Goal: Share content: Share content

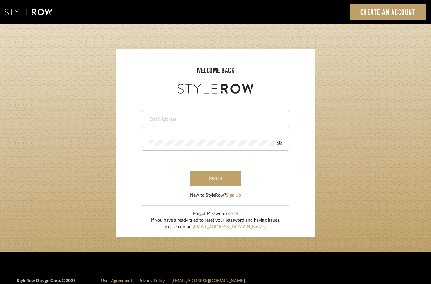
click at [171, 118] on input "email" at bounding box center [215, 119] width 132 height 6
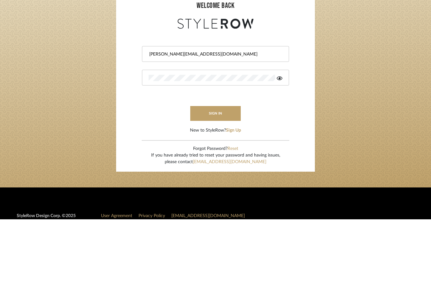
type input "[PERSON_NAME][EMAIL_ADDRESS][DOMAIN_NAME]"
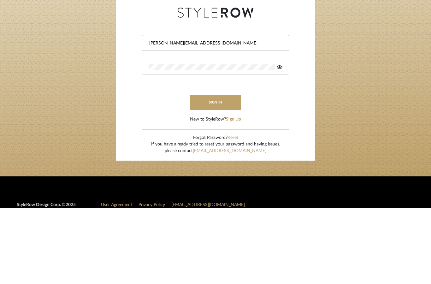
click at [217, 171] on button "sign in" at bounding box center [215, 178] width 50 height 15
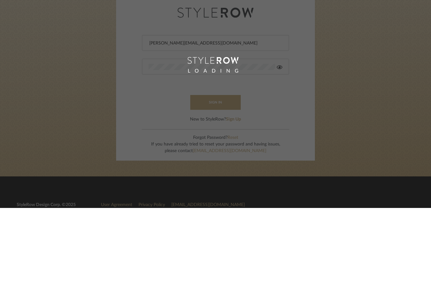
scroll to position [50, 0]
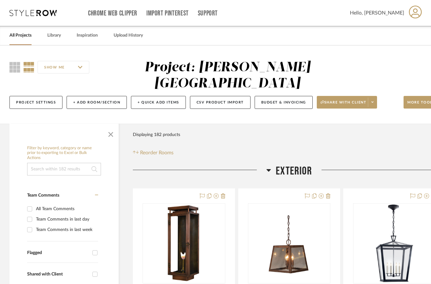
click at [21, 39] on link "All Projects" at bounding box center [20, 35] width 22 height 9
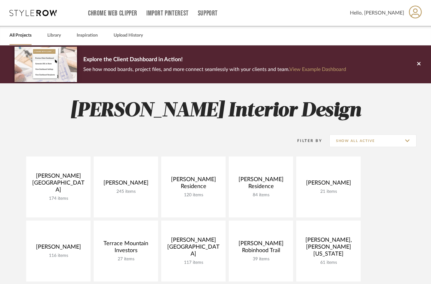
click at [0, 0] on link at bounding box center [0, 0] width 0 height 0
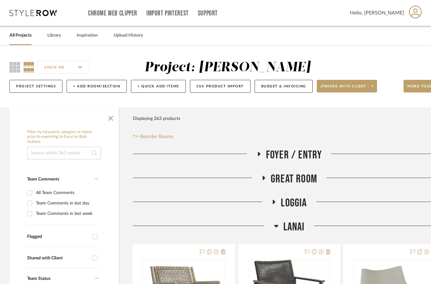
click at [110, 118] on span "button" at bounding box center [110, 116] width 15 height 15
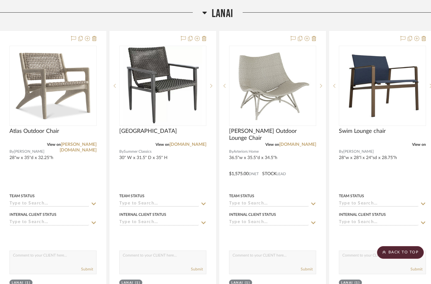
scroll to position [188, 10]
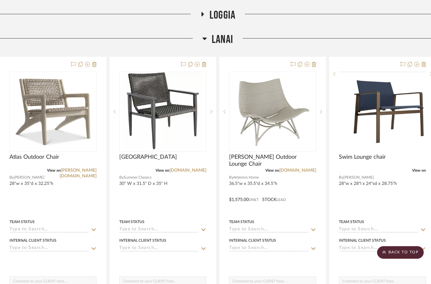
click at [0, 0] on img at bounding box center [0, 0] width 0 height 0
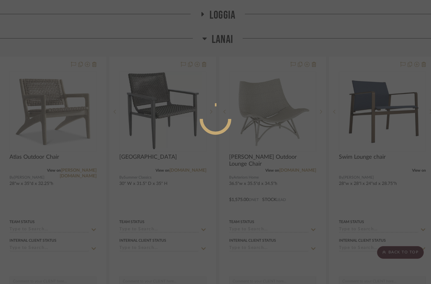
scroll to position [0, 0]
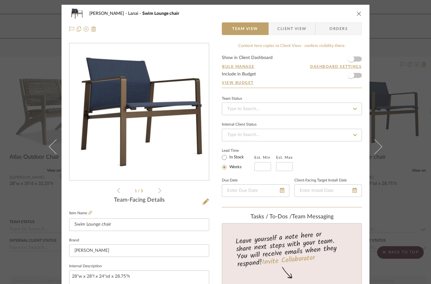
click at [293, 27] on span "Client View" at bounding box center [291, 28] width 29 height 13
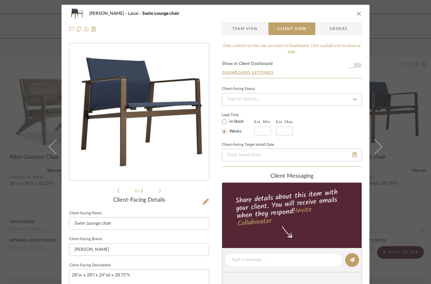
click at [357, 64] on span "button" at bounding box center [351, 65] width 14 height 14
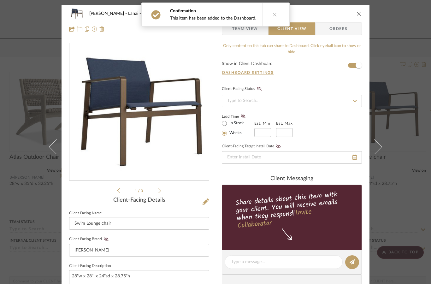
click at [402, 27] on div "Cawley Gillon Lanai Swim Lounge chair Team View Client View Orders 1 / 3 Client…" at bounding box center [215, 142] width 431 height 284
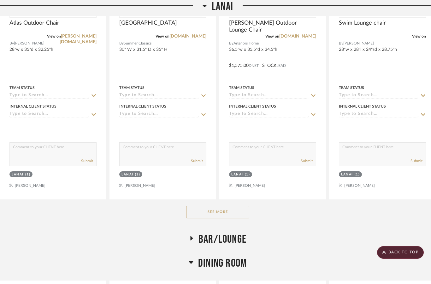
scroll to position [322, 10]
click at [225, 211] on button "See More" at bounding box center [217, 211] width 63 height 13
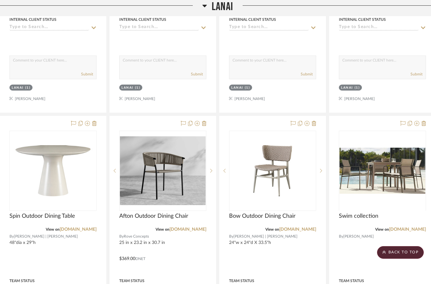
scroll to position [408, 10]
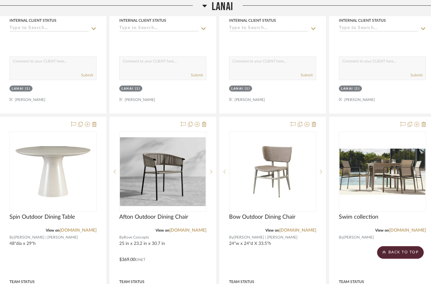
click at [0, 0] on img at bounding box center [0, 0] width 0 height 0
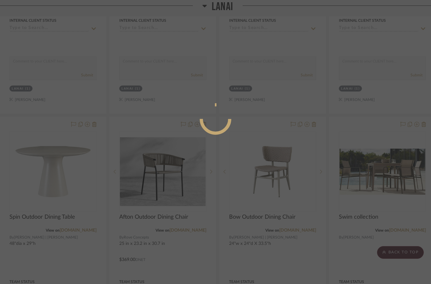
scroll to position [0, 0]
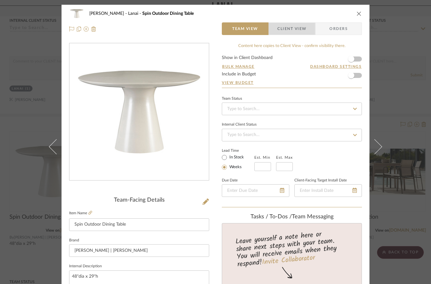
click at [292, 33] on span "Client View" at bounding box center [291, 28] width 29 height 13
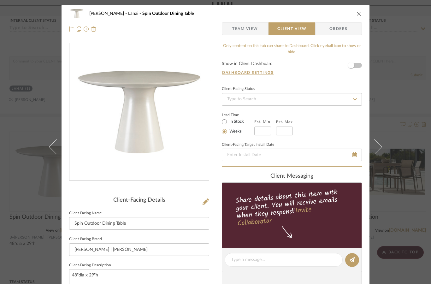
click at [360, 61] on div "Only content on this tab can share to Dashboard. Click eyeball icon to show or …" at bounding box center [292, 268] width 140 height 451
click at [357, 65] on span "button" at bounding box center [351, 65] width 14 height 14
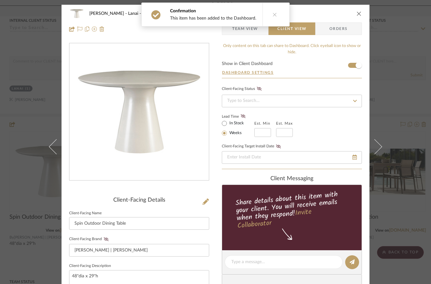
click at [393, 85] on div "Cawley Gillon Lanai Spin Outdoor Dining Table Team View Client View Orders Clie…" at bounding box center [215, 142] width 431 height 284
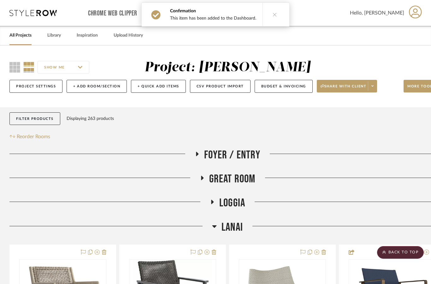
scroll to position [408, 10]
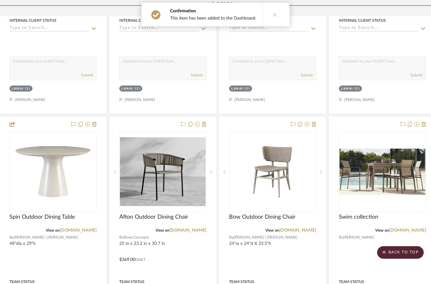
click at [380, 174] on img "0" at bounding box center [382, 172] width 86 height 46
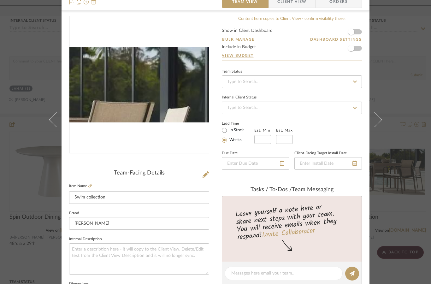
scroll to position [28, 0]
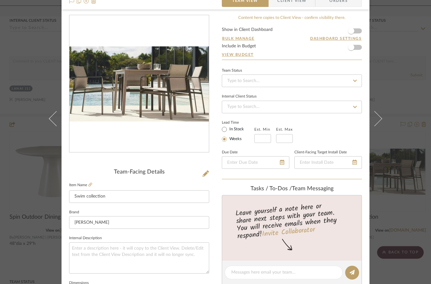
click at [121, 93] on img "0" at bounding box center [138, 83] width 139 height 75
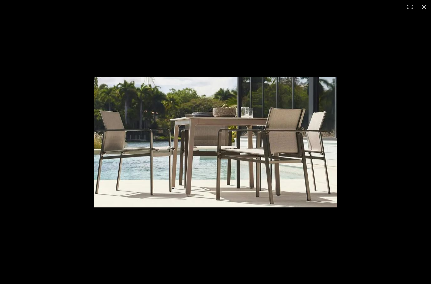
click at [234, 158] on img at bounding box center [215, 142] width 243 height 130
click at [197, 179] on img at bounding box center [215, 142] width 243 height 130
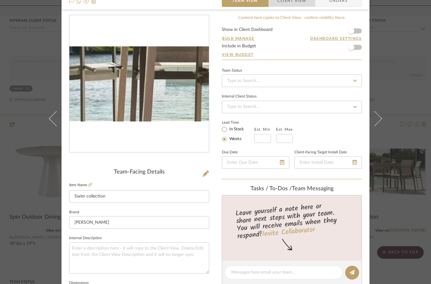
click at [292, 7] on span "Client View" at bounding box center [291, 0] width 29 height 13
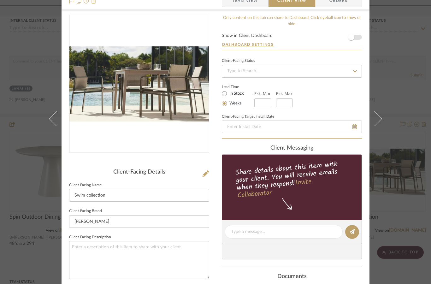
click at [355, 37] on span "button" at bounding box center [351, 37] width 14 height 14
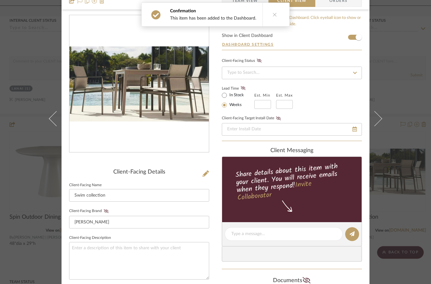
click at [386, 115] on button at bounding box center [378, 119] width 18 height 284
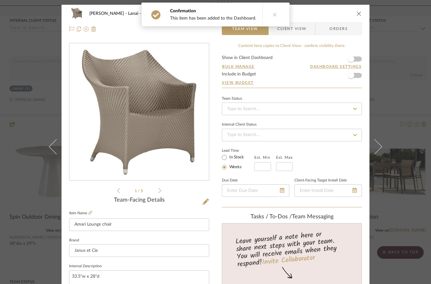
click at [362, 11] on div "Cawley Gillon Lanai Amari Lounge chair Team View Client View Orders" at bounding box center [216, 21] width 308 height 33
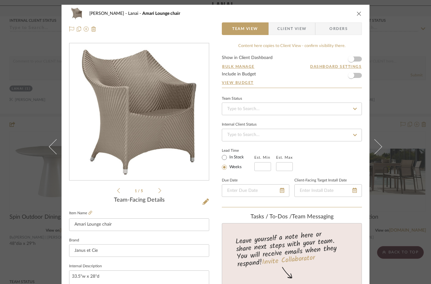
click at [288, 27] on span "Client View" at bounding box center [291, 28] width 29 height 13
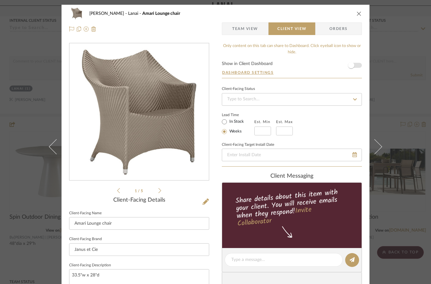
click at [357, 59] on span "button" at bounding box center [351, 65] width 14 height 14
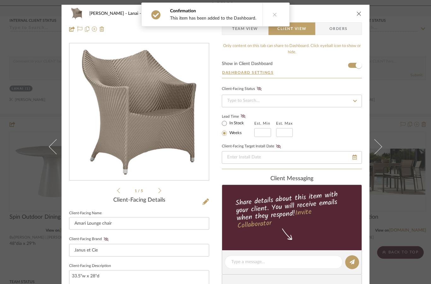
click at [358, 15] on icon "close" at bounding box center [358, 13] width 5 height 5
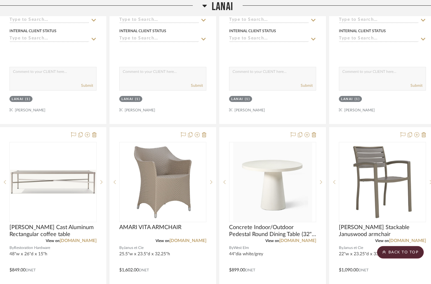
scroll to position [957, 10]
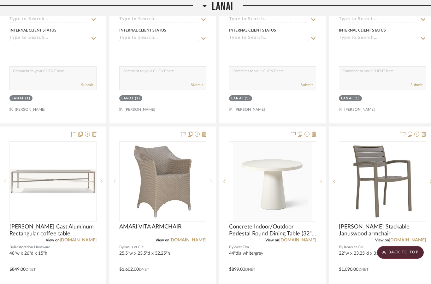
click at [0, 0] on img at bounding box center [0, 0] width 0 height 0
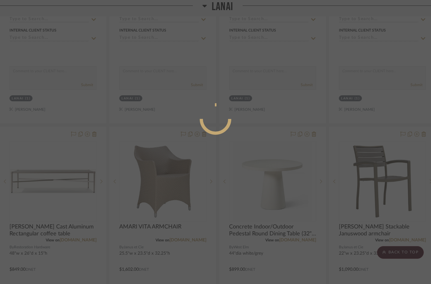
scroll to position [0, 0]
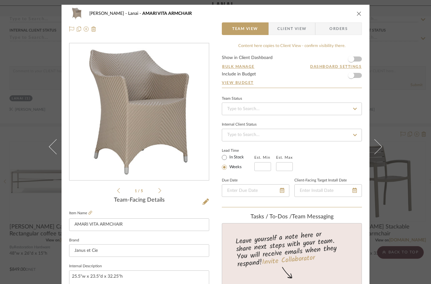
click at [291, 31] on span "Client View" at bounding box center [291, 28] width 29 height 13
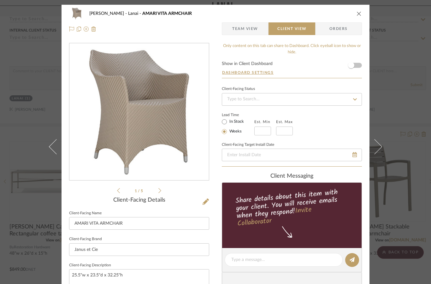
click at [360, 61] on div "Only content on this tab can share to Dashboard. Click eyeball icon to show or …" at bounding box center [292, 268] width 140 height 451
click at [358, 66] on span "button" at bounding box center [351, 65] width 14 height 14
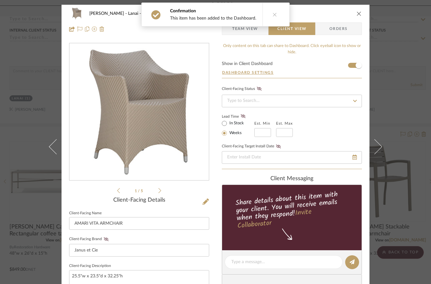
click at [401, 107] on div "Cawley Gillon Lanai AMARI VITA ARMCHAIR Team View Client View Orders 1 / 5 Clie…" at bounding box center [215, 142] width 431 height 284
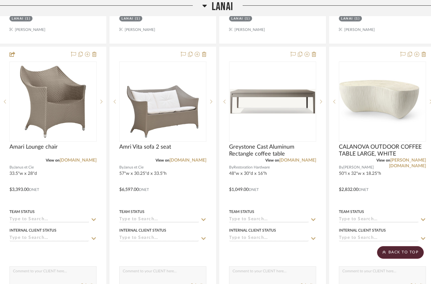
scroll to position [755, 10]
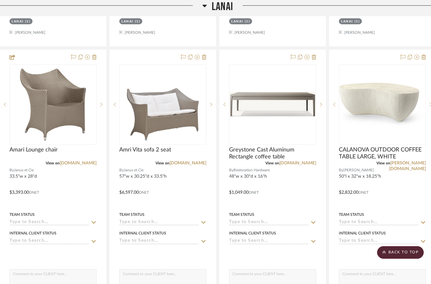
click at [0, 0] on img at bounding box center [0, 0] width 0 height 0
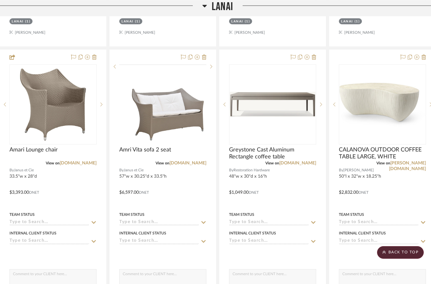
scroll to position [0, 0]
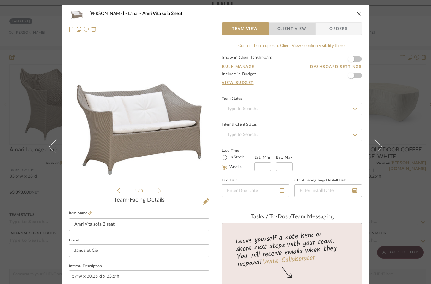
click at [293, 28] on span "Client View" at bounding box center [291, 28] width 29 height 13
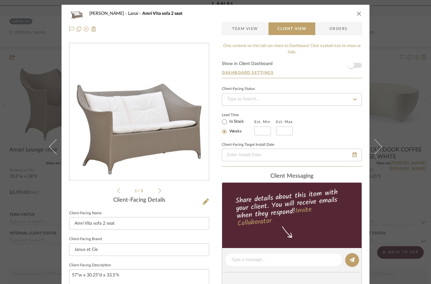
click at [358, 65] on span "button" at bounding box center [351, 65] width 14 height 14
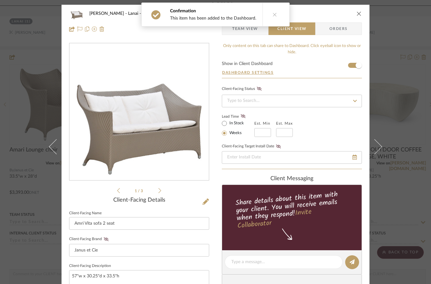
click at [385, 80] on button at bounding box center [378, 147] width 18 height 284
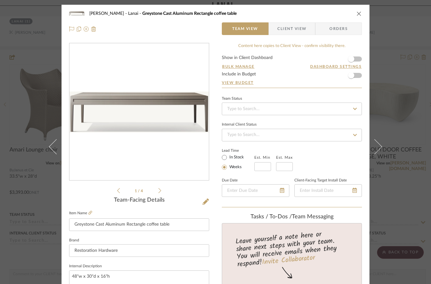
click at [360, 14] on icon "close" at bounding box center [358, 13] width 5 height 5
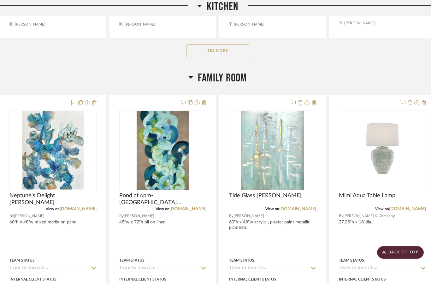
scroll to position [3773, 10]
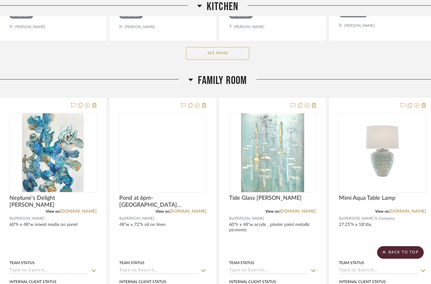
click at [0, 0] on img at bounding box center [0, 0] width 0 height 0
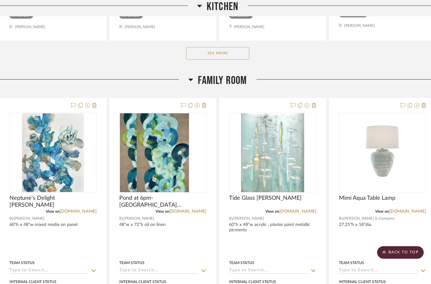
scroll to position [0, 0]
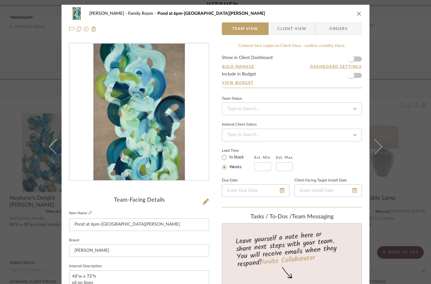
click at [294, 28] on span "Client View" at bounding box center [291, 28] width 29 height 13
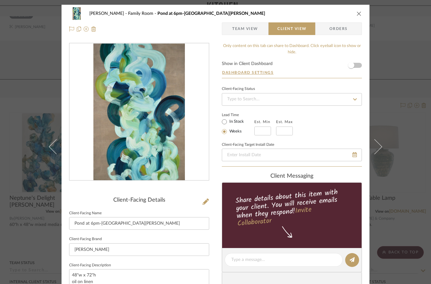
click at [360, 60] on div "Only content on this tab can share to Dashboard. Click eyeball icon to show or …" at bounding box center [292, 268] width 140 height 451
click at [357, 62] on span "button" at bounding box center [351, 65] width 14 height 14
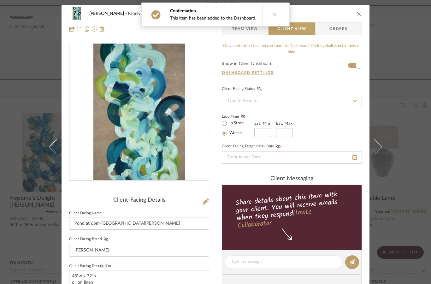
click at [392, 60] on div "Cawley Gillon Family Room Pond at 6pm-Sydney Yeager Team View Client View Order…" at bounding box center [215, 142] width 431 height 284
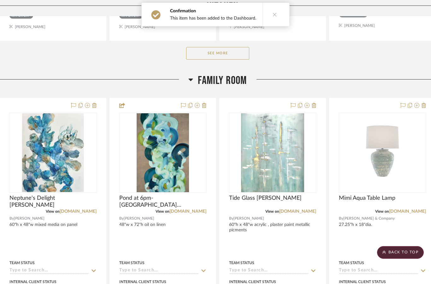
scroll to position [3773, 10]
click at [0, 0] on img at bounding box center [0, 0] width 0 height 0
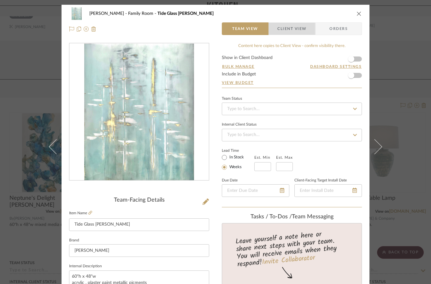
click at [293, 27] on span "Client View" at bounding box center [291, 28] width 29 height 13
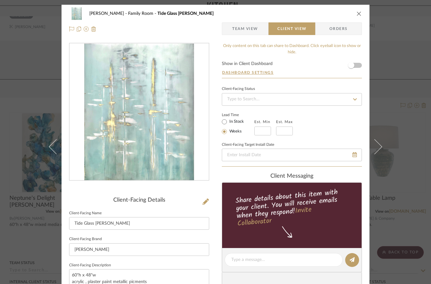
click at [362, 61] on div "Cawley Gillon Family Room Tide Glass Audra Weaser Team View Client View Orders …" at bounding box center [216, 262] width 308 height 515
click at [357, 63] on span "button" at bounding box center [351, 65] width 14 height 14
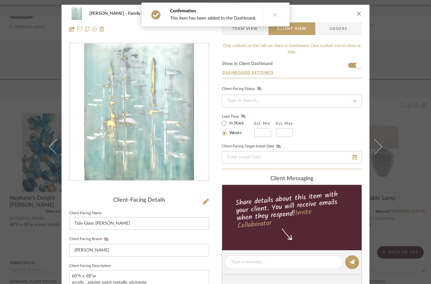
click at [393, 51] on div "Cawley Gillon Family Room Tide Glass Audra Weaser Team View Client View Orders …" at bounding box center [215, 142] width 431 height 284
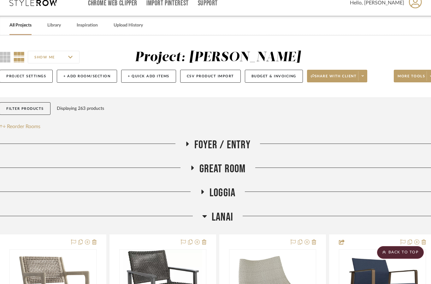
scroll to position [0, 10]
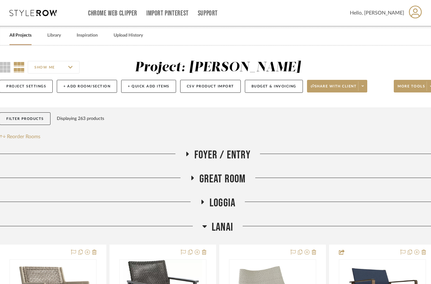
click at [188, 153] on icon at bounding box center [188, 154] width 8 height 5
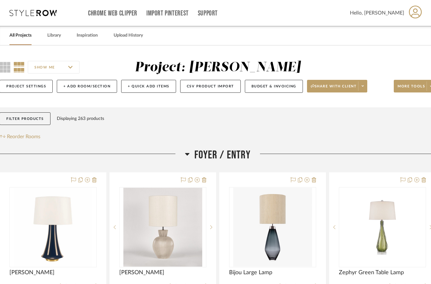
click at [331, 85] on span "Share with client" at bounding box center [334, 88] width 46 height 9
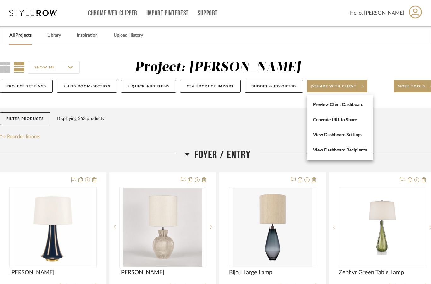
click at [322, 103] on span "Preview Client Dashboard" at bounding box center [340, 104] width 54 height 5
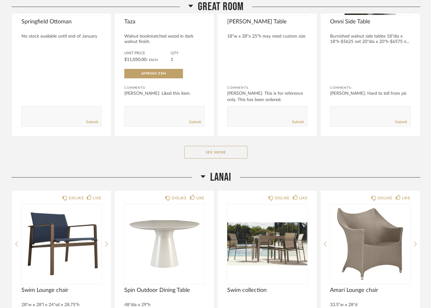
scroll to position [203, 0]
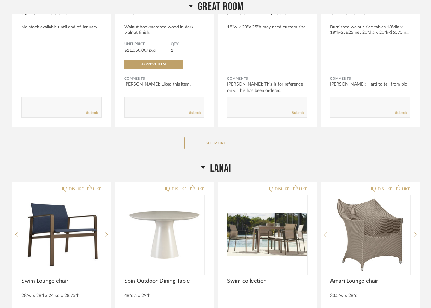
click at [220, 147] on button "See More" at bounding box center [215, 143] width 63 height 13
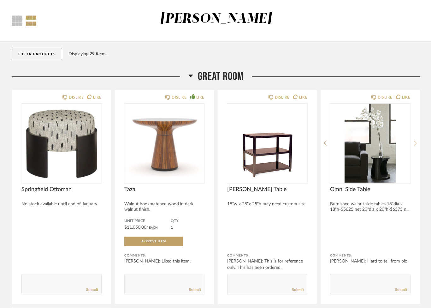
scroll to position [0, 0]
